Goal: Task Accomplishment & Management: Complete application form

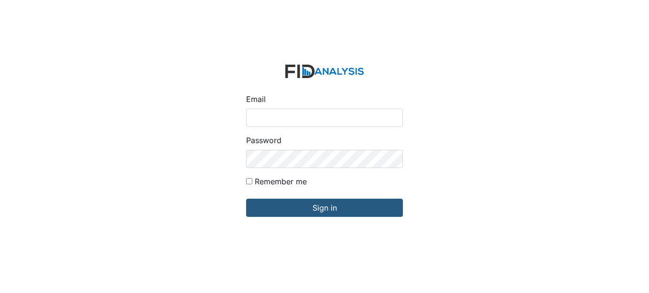
click at [274, 117] on input "Email" at bounding box center [324, 118] width 157 height 18
type input "[EMAIL_ADDRESS][DOMAIN_NAME]"
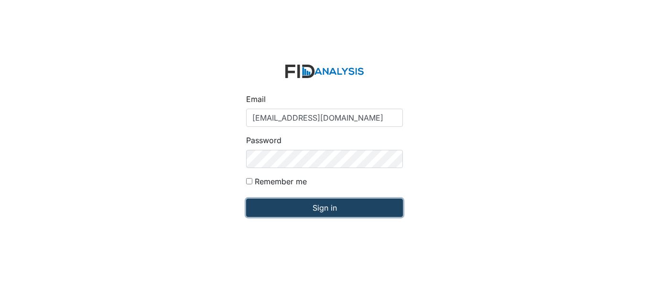
click at [328, 206] on input "Sign in" at bounding box center [324, 207] width 157 height 18
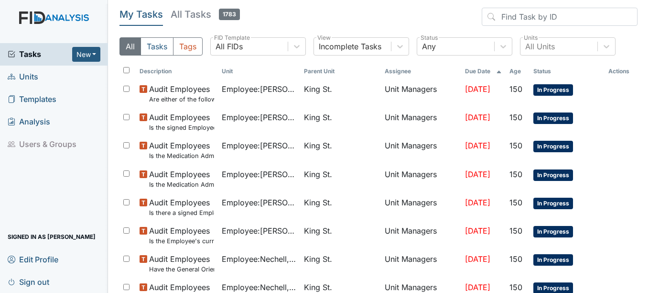
click at [32, 76] on span "Units" at bounding box center [23, 76] width 31 height 15
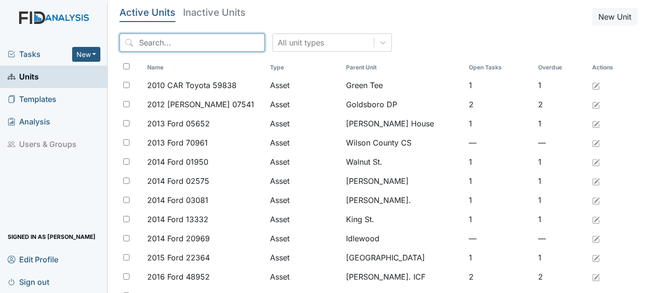
click at [163, 42] on input "search" at bounding box center [191, 42] width 145 height 18
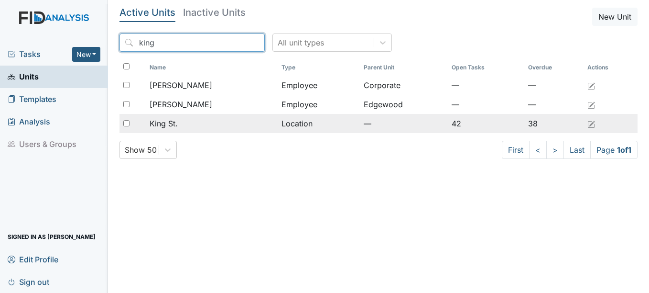
type input "king"
click at [167, 121] on span "King St." at bounding box center [164, 123] width 28 height 11
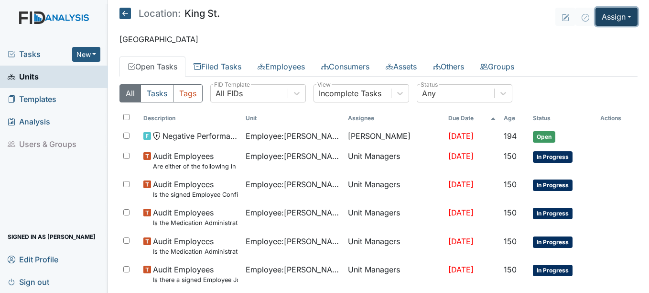
click at [624, 15] on button "Assign" at bounding box center [617, 17] width 42 height 18
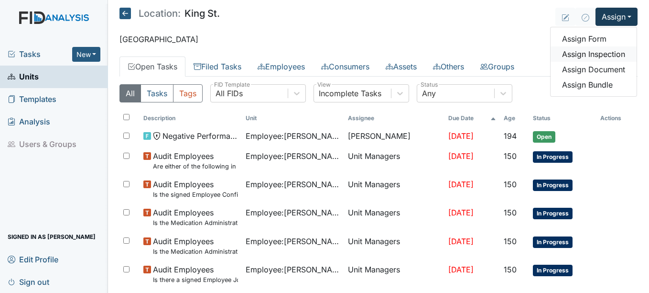
click at [601, 53] on link "Assign Inspection" at bounding box center [594, 53] width 86 height 15
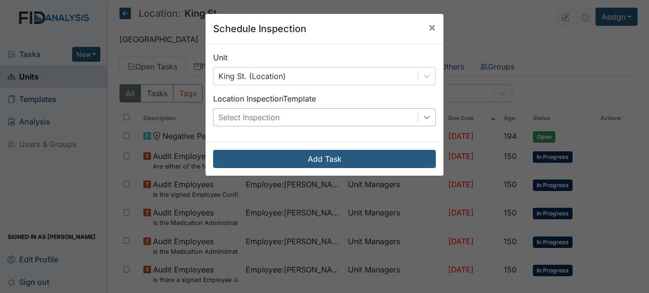
click at [426, 117] on icon at bounding box center [427, 117] width 6 height 3
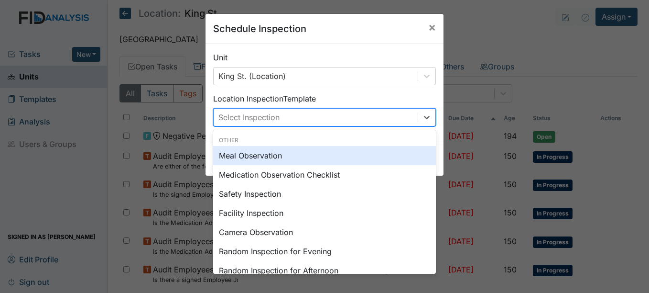
click at [250, 154] on div "Meal Observation" at bounding box center [324, 155] width 223 height 19
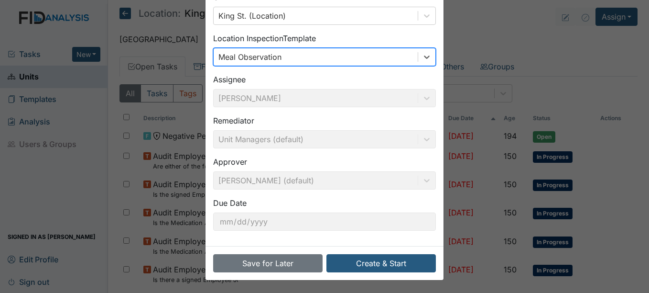
scroll to position [61, 0]
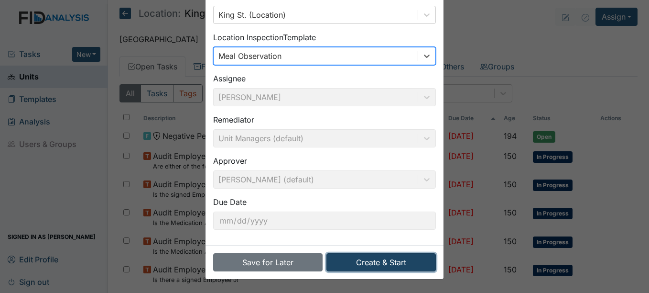
click at [382, 262] on button "Create & Start" at bounding box center [380, 262] width 109 height 18
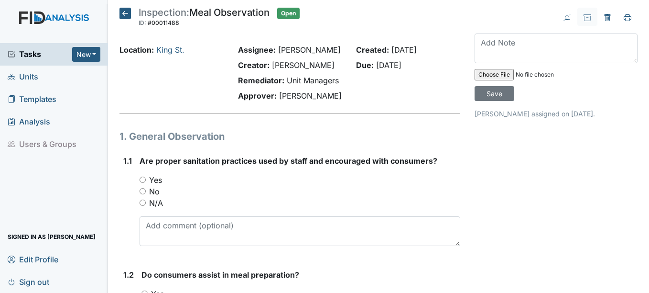
click at [144, 177] on input "Yes" at bounding box center [143, 179] width 6 height 6
radio input "true"
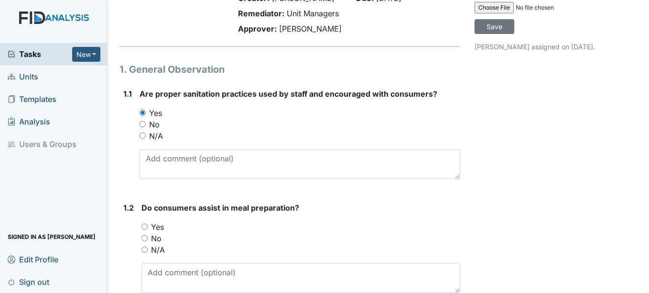
scroll to position [96, 0]
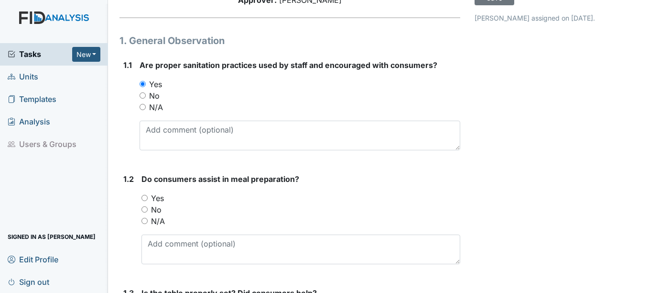
click at [146, 196] on input "Yes" at bounding box center [144, 198] width 6 height 6
radio input "true"
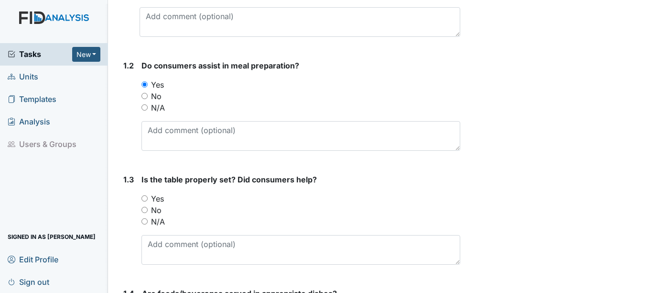
scroll to position [239, 0]
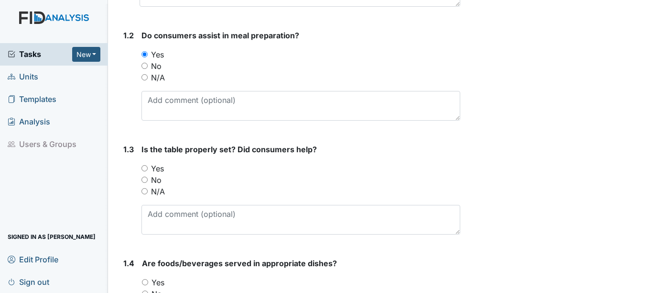
click at [146, 168] on input "Yes" at bounding box center [144, 168] width 6 height 6
radio input "true"
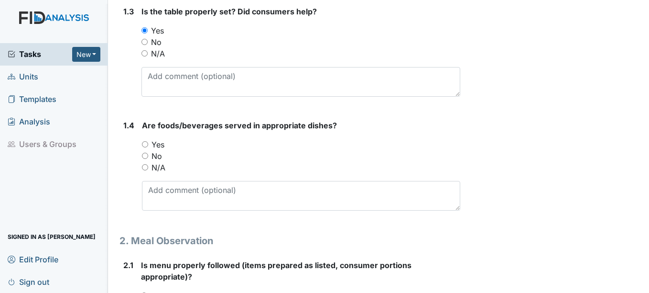
scroll to position [382, 0]
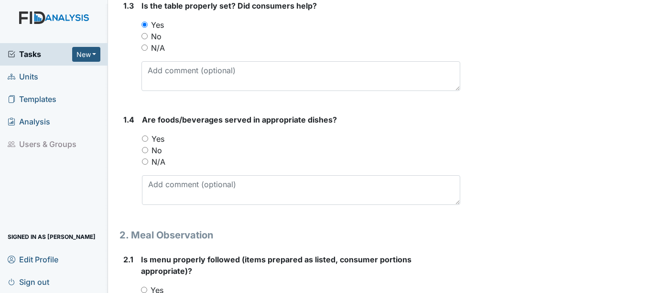
click at [141, 139] on div "1.4 Are foods/beverages served in appropriate dishes? You must select one of th…" at bounding box center [289, 163] width 340 height 98
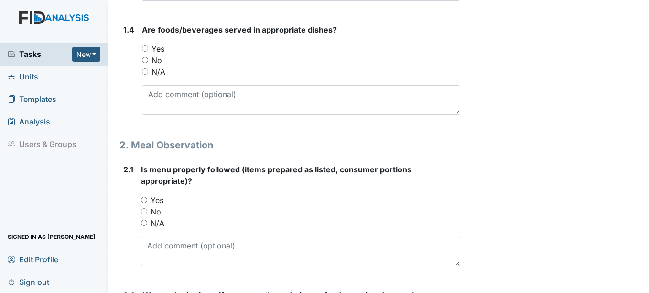
scroll to position [478, 0]
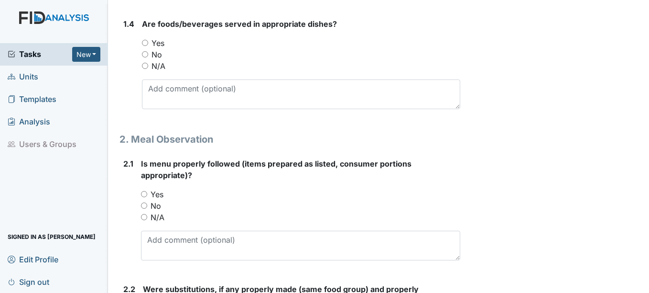
click at [144, 192] on input "Yes" at bounding box center [144, 194] width 6 height 6
radio input "true"
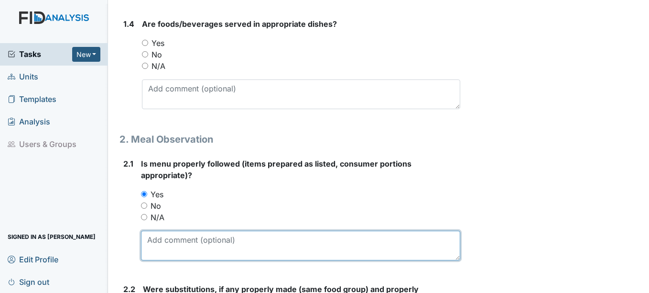
click at [151, 250] on textarea at bounding box center [300, 245] width 319 height 30
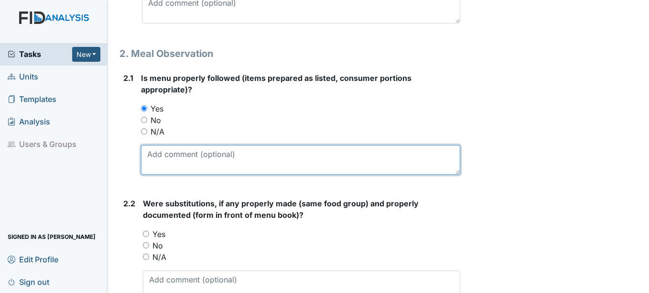
scroll to position [574, 0]
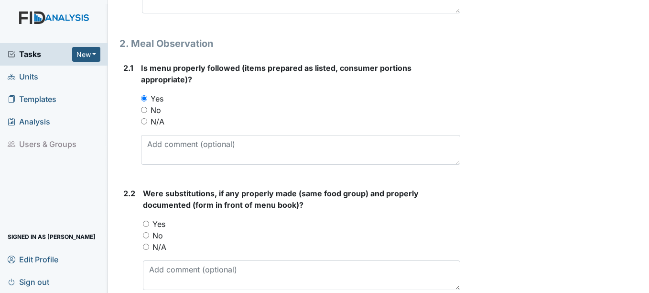
click at [146, 223] on input "Yes" at bounding box center [146, 223] width 6 height 6
radio input "true"
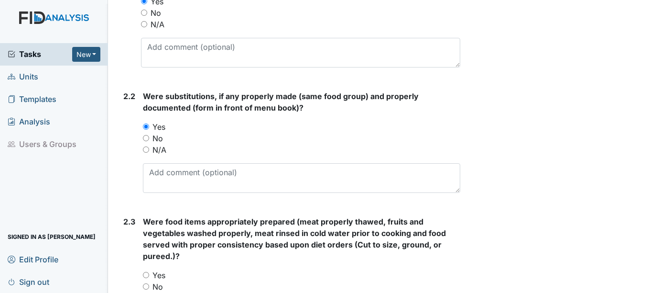
scroll to position [717, 0]
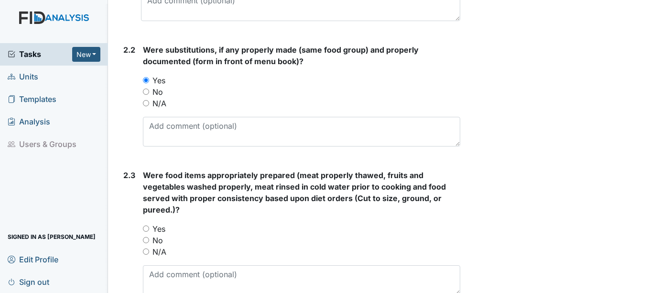
click at [146, 228] on input "Yes" at bounding box center [146, 228] width 6 height 6
radio input "true"
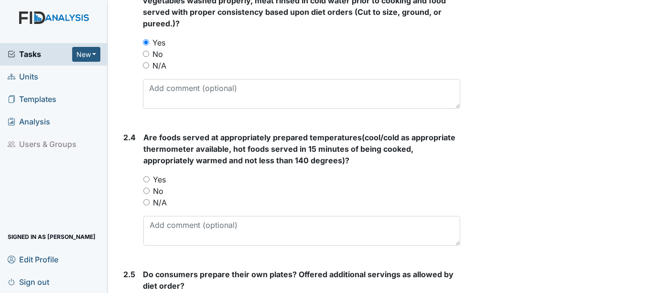
scroll to position [908, 0]
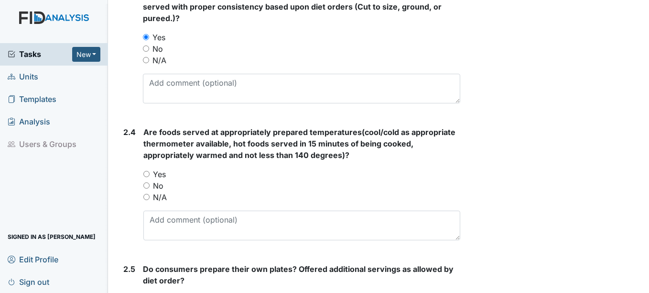
click at [147, 172] on input "Yes" at bounding box center [146, 174] width 6 height 6
radio input "true"
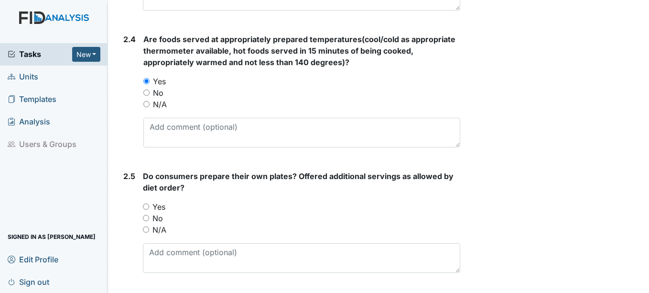
scroll to position [1004, 0]
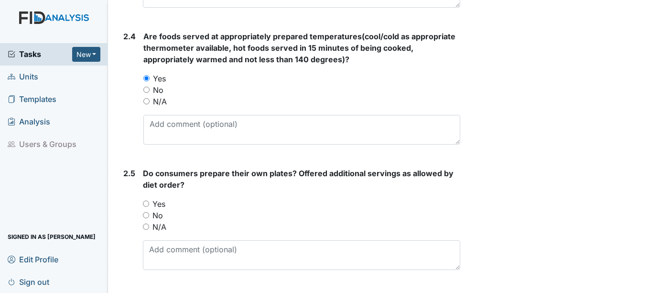
click at [146, 202] on input "Yes" at bounding box center [146, 203] width 6 height 6
radio input "true"
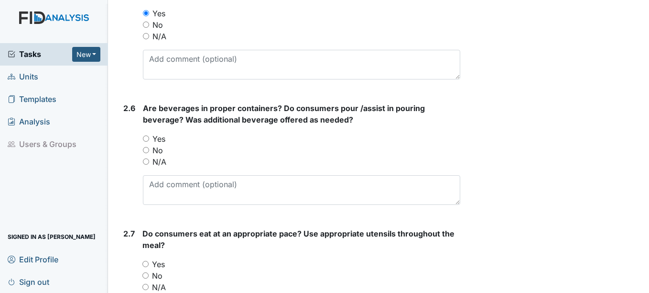
scroll to position [1195, 0]
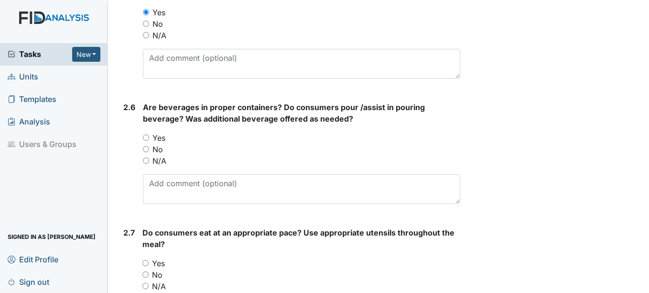
click at [146, 138] on input "Yes" at bounding box center [146, 137] width 6 height 6
radio input "true"
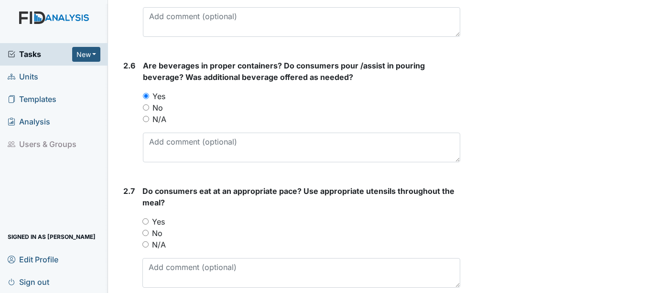
scroll to position [1291, 0]
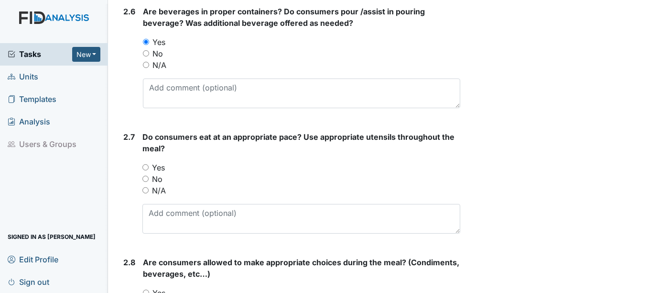
click at [146, 167] on input "Yes" at bounding box center [145, 167] width 6 height 6
radio input "true"
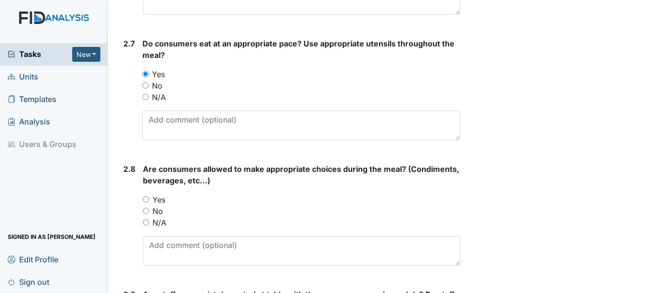
scroll to position [1434, 0]
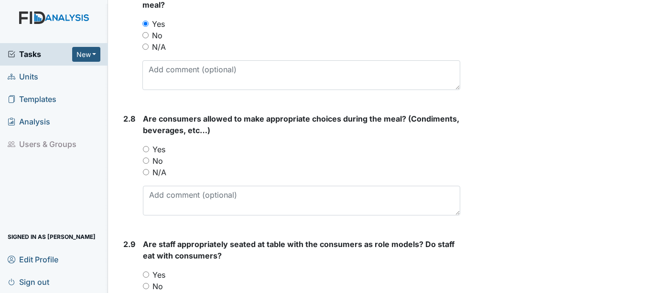
click at [148, 150] on input "Yes" at bounding box center [146, 149] width 6 height 6
radio input "true"
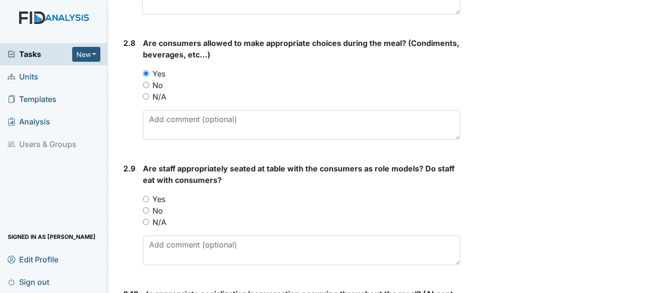
scroll to position [1530, 0]
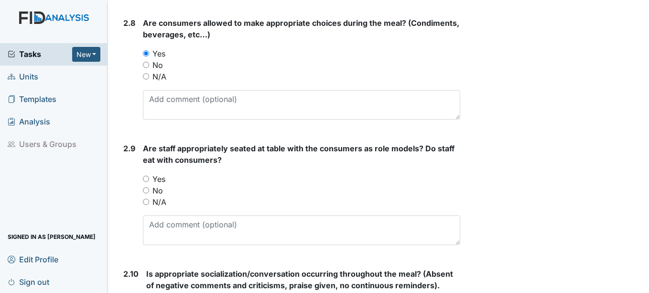
click at [147, 179] on input "Yes" at bounding box center [146, 178] width 6 height 6
radio input "true"
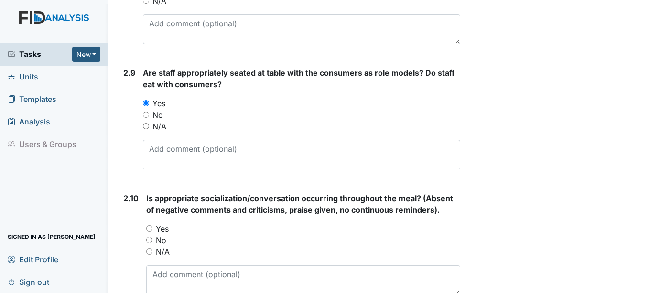
scroll to position [1625, 0]
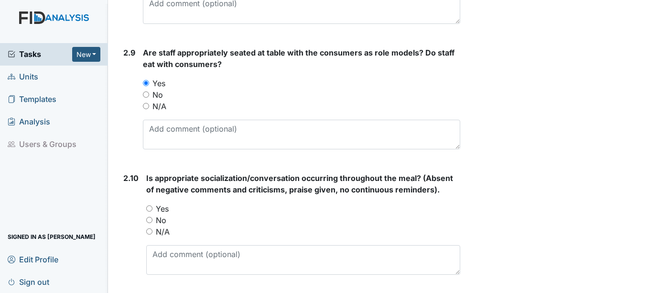
click at [149, 207] on input "Yes" at bounding box center [149, 208] width 6 height 6
radio input "true"
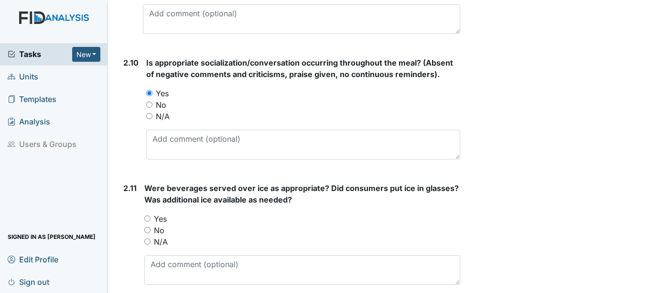
scroll to position [1769, 0]
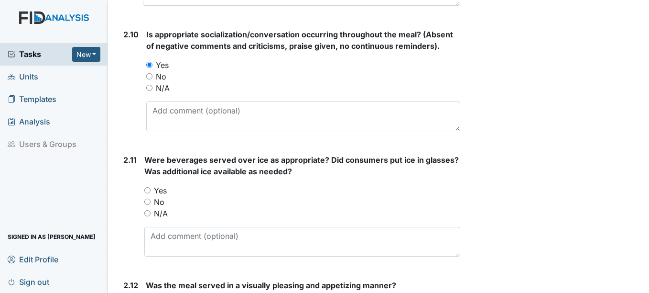
click at [148, 191] on input "Yes" at bounding box center [147, 190] width 6 height 6
radio input "true"
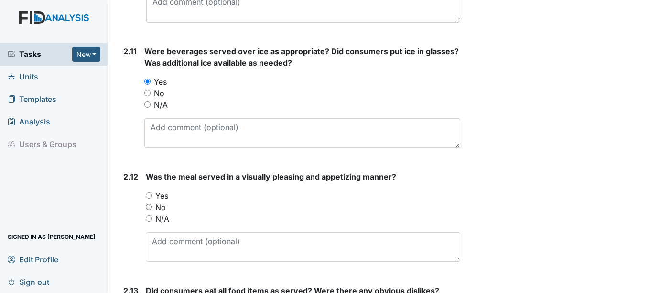
scroll to position [1912, 0]
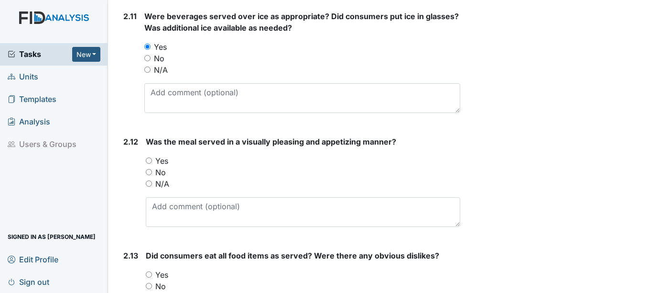
click at [148, 160] on input "Yes" at bounding box center [149, 160] width 6 height 6
radio input "true"
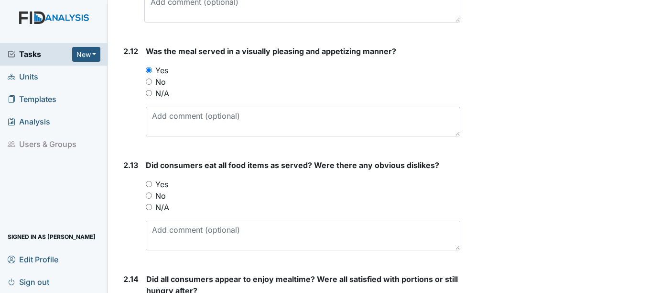
scroll to position [2008, 0]
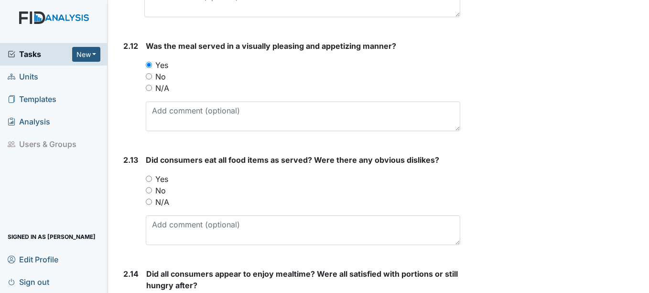
click at [148, 178] on input "Yes" at bounding box center [149, 178] width 6 height 6
radio input "true"
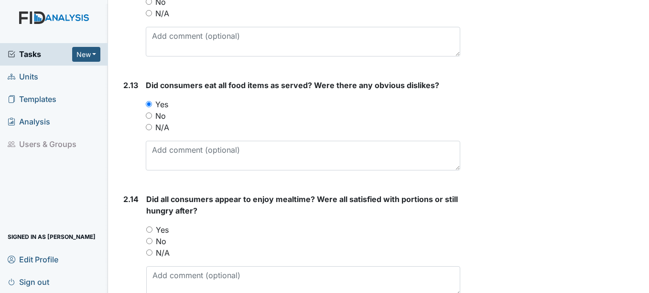
scroll to position [2103, 0]
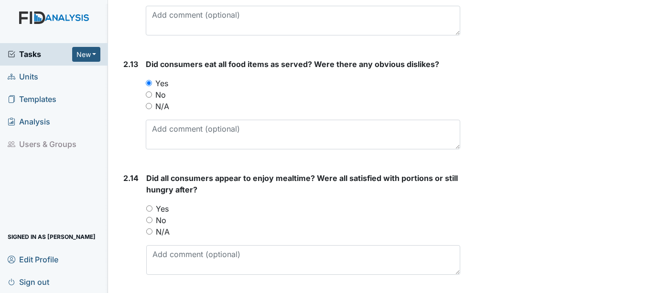
click at [149, 207] on input "Yes" at bounding box center [149, 208] width 6 height 6
radio input "true"
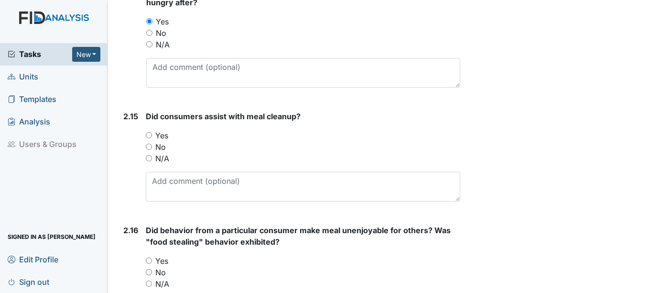
scroll to position [2294, 0]
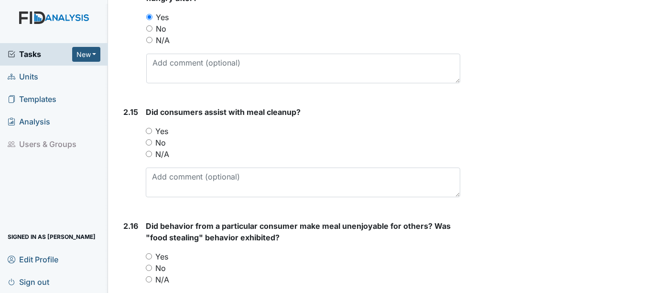
click at [148, 131] on input "Yes" at bounding box center [149, 131] width 6 height 6
radio input "true"
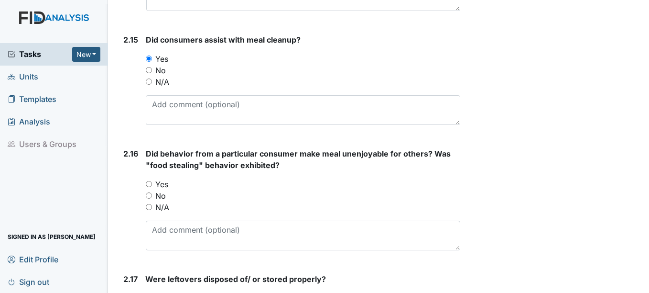
scroll to position [2390, 0]
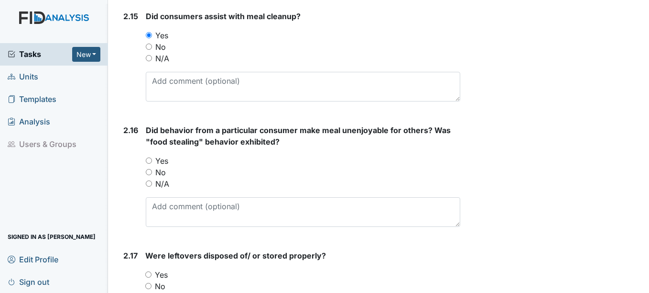
click at [150, 170] on input "No" at bounding box center [149, 172] width 6 height 6
radio input "true"
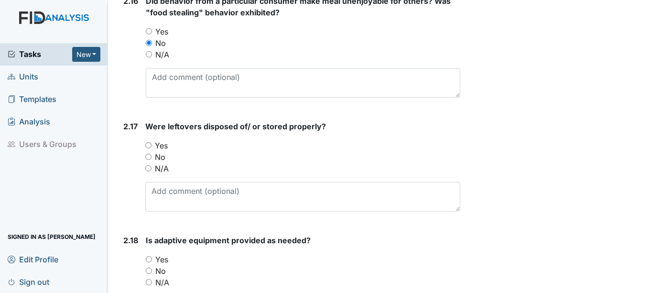
scroll to position [2533, 0]
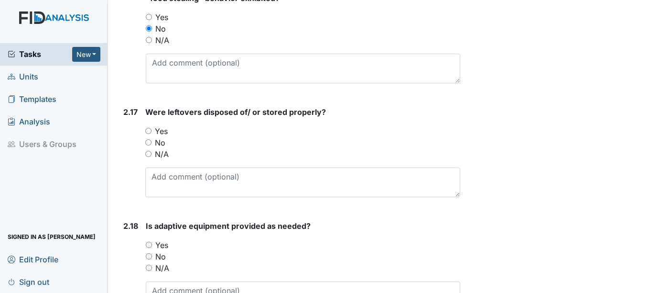
click at [148, 130] on input "Yes" at bounding box center [148, 131] width 6 height 6
radio input "true"
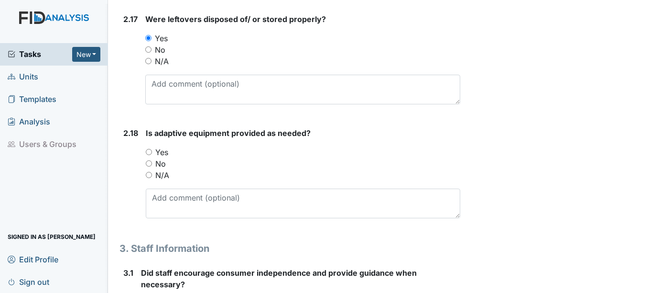
scroll to position [2629, 0]
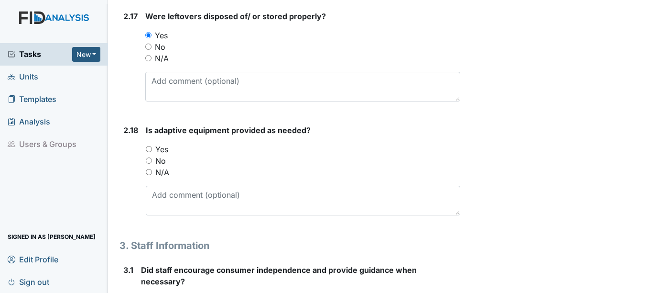
click at [150, 148] on input "Yes" at bounding box center [149, 149] width 6 height 6
radio input "true"
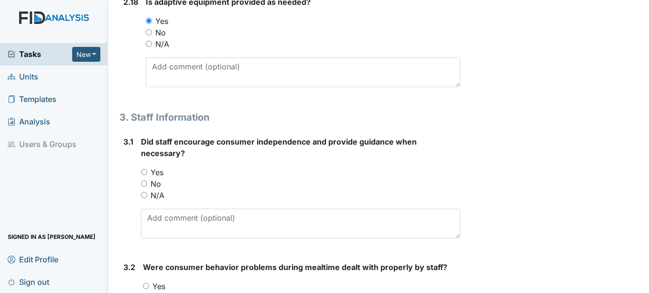
scroll to position [2772, 0]
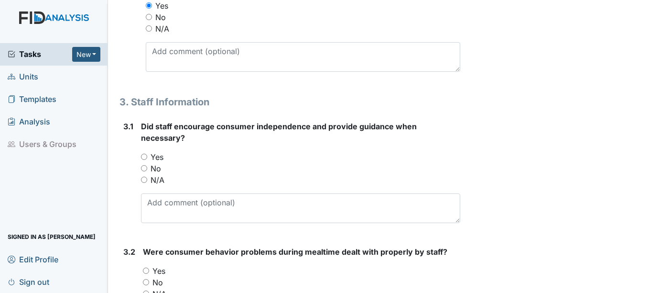
click at [143, 155] on input "Yes" at bounding box center [144, 156] width 6 height 6
radio input "true"
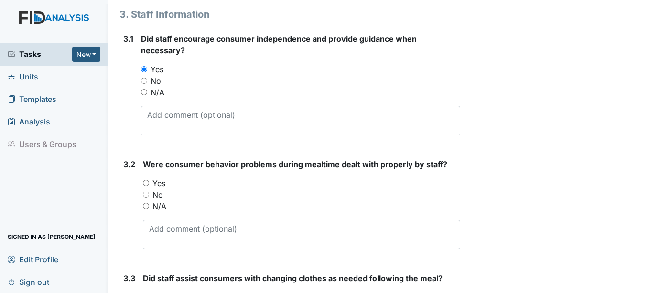
scroll to position [2868, 0]
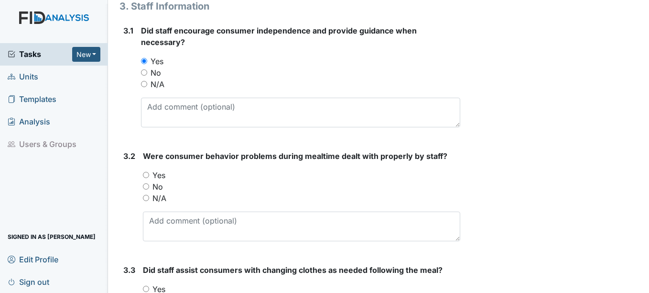
click at [148, 197] on input "N/A" at bounding box center [146, 198] width 6 height 6
radio input "true"
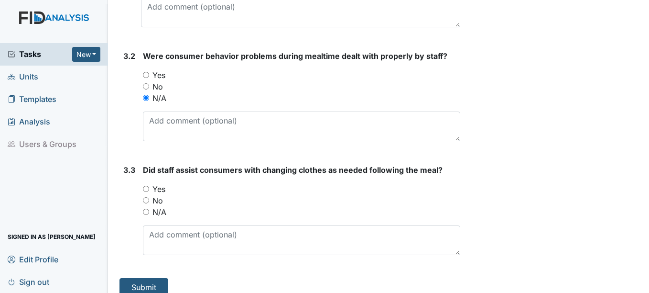
scroll to position [2979, 0]
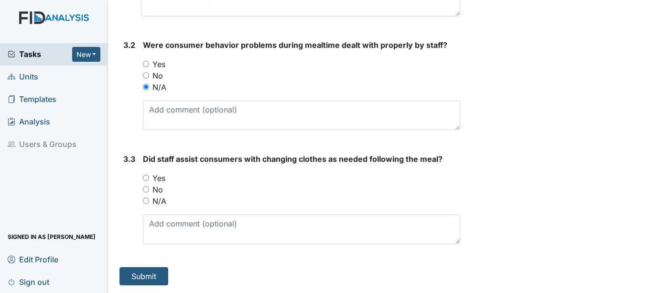
click at [147, 179] on input "Yes" at bounding box center [146, 177] width 6 height 6
radio input "true"
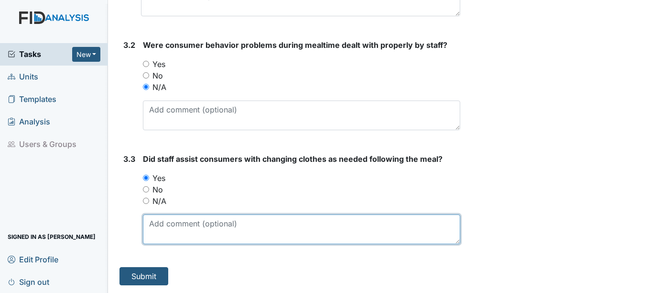
click at [155, 224] on textarea at bounding box center [301, 229] width 317 height 30
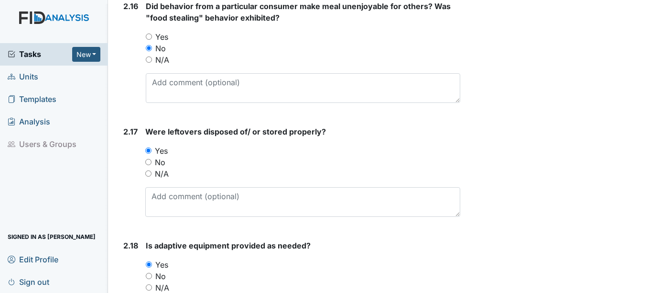
scroll to position [2501, 0]
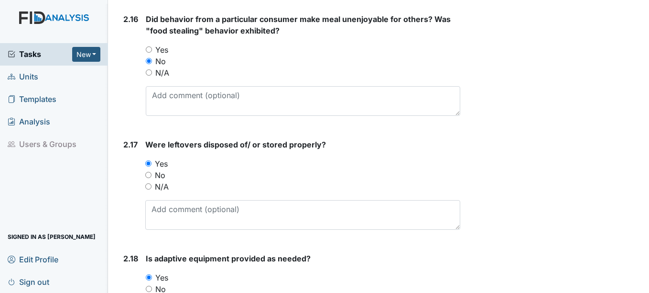
type textarea "staff present Loretta Webb, Alyssia Grant, Samantha Cherry"
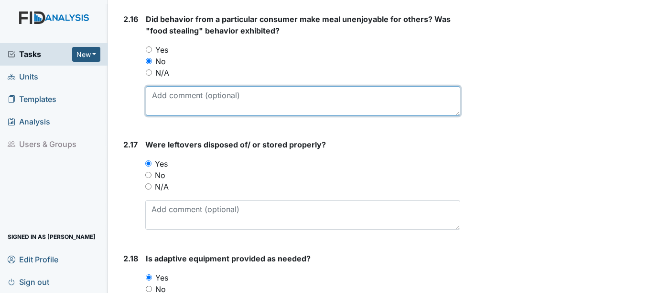
click at [164, 96] on textarea at bounding box center [303, 101] width 314 height 30
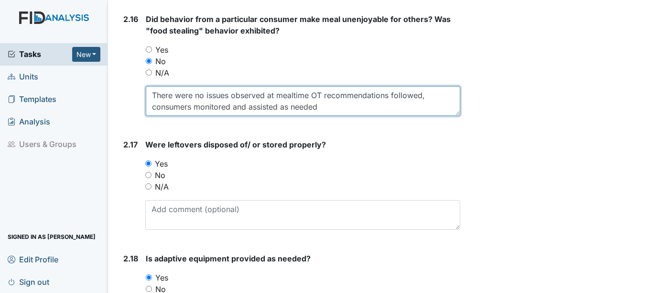
type textarea "There were no issues observed at mealtime OT recommendations followed, consumer…"
drag, startPoint x: 154, startPoint y: 93, endPoint x: 360, endPoint y: 121, distance: 208.0
click at [363, 123] on form "Did behavior from a particular consumer make meal unenjoyable for others? Was "…" at bounding box center [303, 68] width 314 height 110
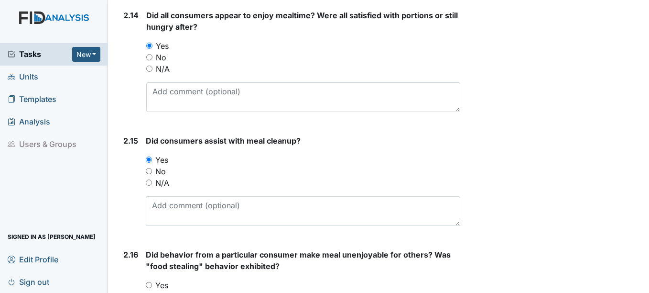
scroll to position [2262, 0]
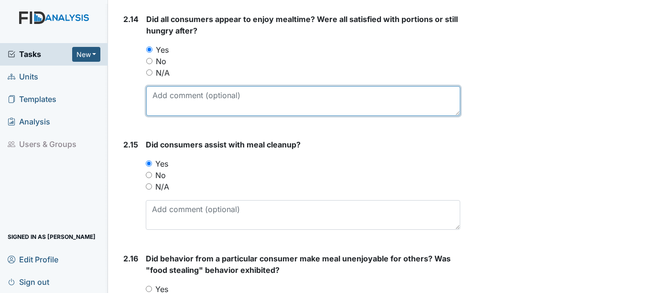
click at [152, 96] on textarea at bounding box center [303, 101] width 314 height 30
paste textarea "There were no issues observed at mealtime OT recommendations followed, consumer…"
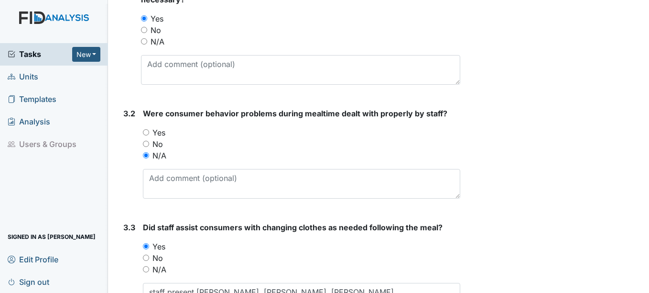
scroll to position [2979, 0]
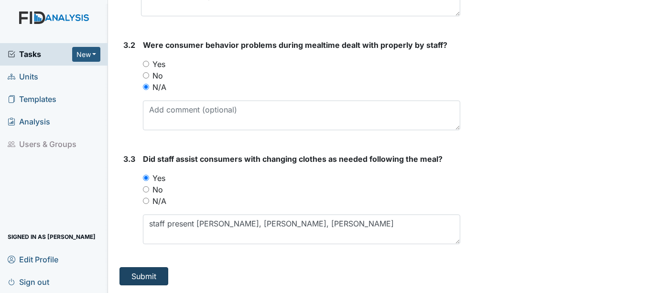
type textarea "There were no issues observed at mealtime OT recommendations followed, consumer…"
click at [143, 274] on button "Submit" at bounding box center [143, 276] width 49 height 18
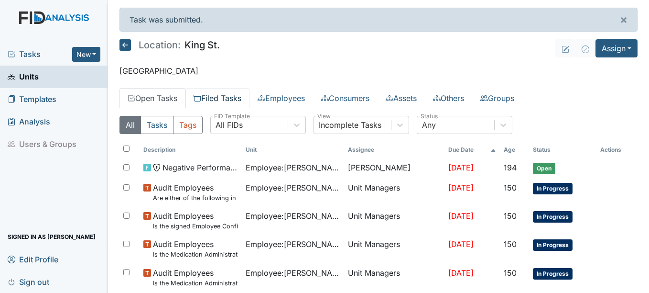
click at [233, 98] on link "Filed Tasks" at bounding box center [217, 98] width 64 height 20
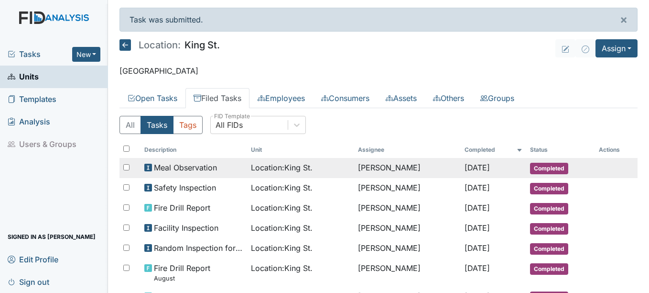
click at [557, 165] on span "Completed" at bounding box center [549, 168] width 38 height 11
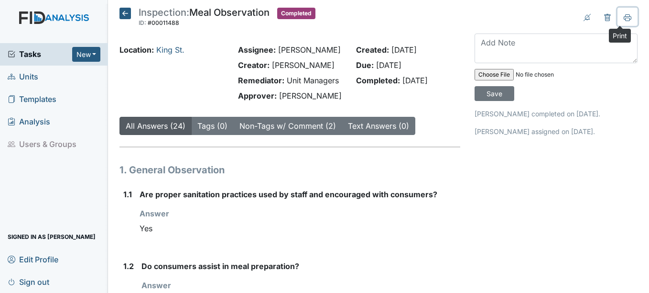
click at [624, 17] on icon at bounding box center [628, 18] width 8 height 8
